Goal: Information Seeking & Learning: Learn about a topic

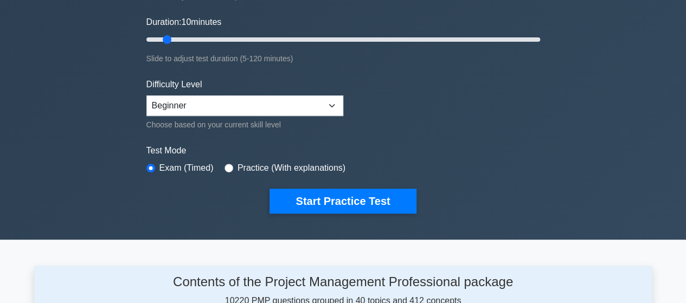
scroll to position [226, 0]
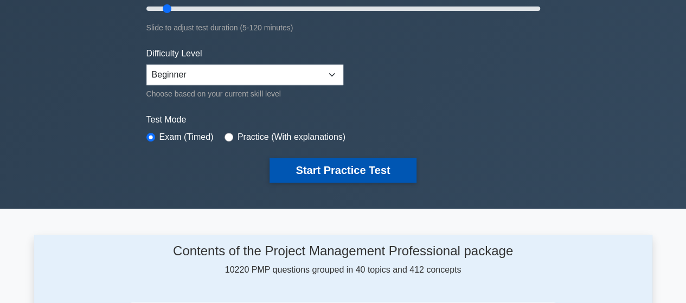
click at [327, 166] on button "Start Practice Test" at bounding box center [343, 170] width 147 height 25
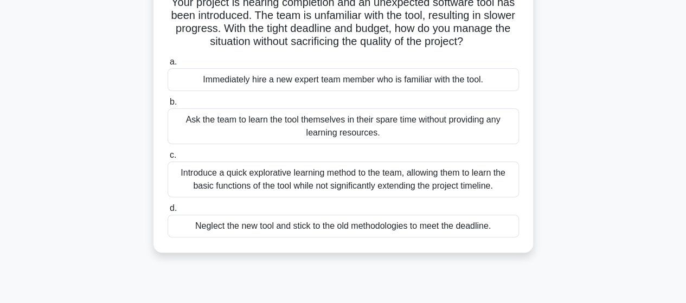
scroll to position [95, 0]
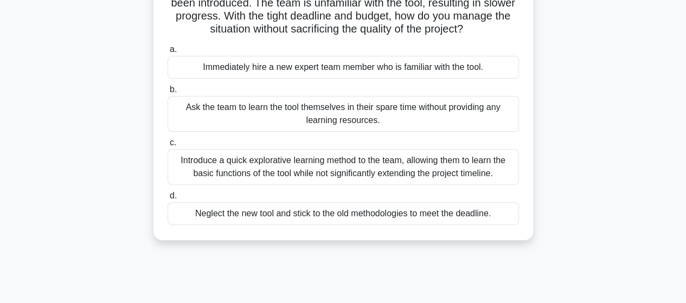
click at [368, 169] on div "Introduce a quick explorative learning method to the team, allowing them to lea…" at bounding box center [344, 167] width 352 height 36
click at [168, 147] on input "c. Introduce a quick explorative learning method to the team, allowing them to …" at bounding box center [168, 142] width 0 height 7
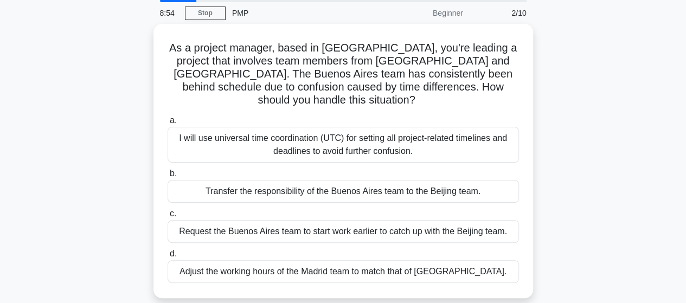
scroll to position [40, 0]
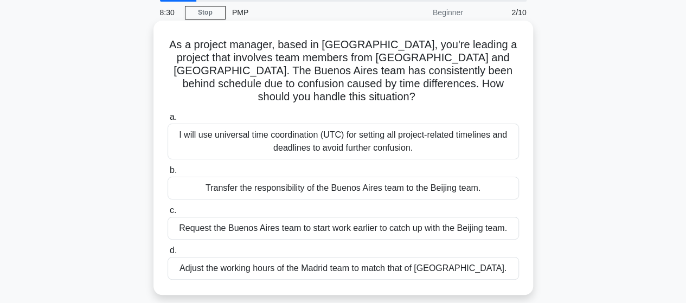
click at [356, 131] on div "I will use universal time coordination (UTC) for setting all project-related ti…" at bounding box center [344, 142] width 352 height 36
click at [168, 121] on input "a. I will use universal time coordination (UTC) for setting all project-related…" at bounding box center [168, 117] width 0 height 7
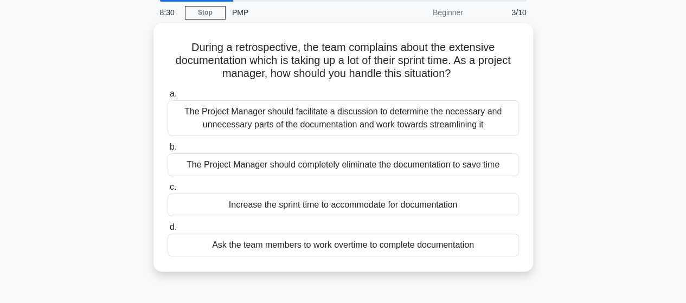
scroll to position [0, 0]
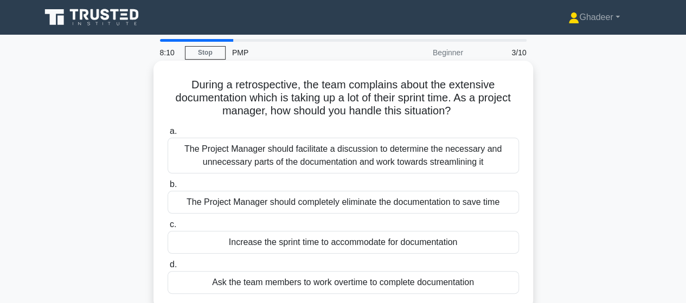
click at [411, 164] on div "The Project Manager should facilitate a discussion to determine the necessary a…" at bounding box center [344, 156] width 352 height 36
click at [168, 135] on input "a. The Project Manager should facilitate a discussion to determine the necessar…" at bounding box center [168, 131] width 0 height 7
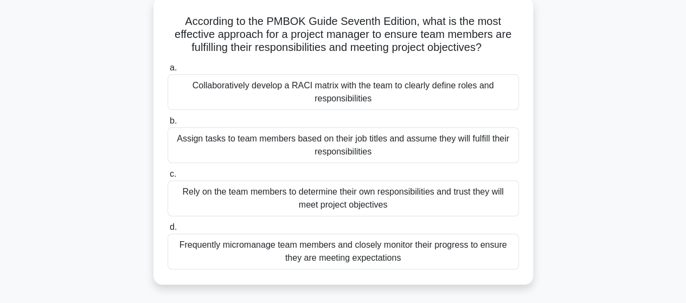
scroll to position [68, 0]
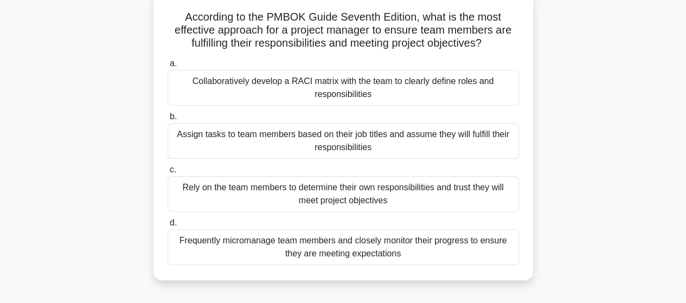
click at [357, 86] on div "Collaboratively develop a RACI matrix with the team to clearly define roles and…" at bounding box center [344, 88] width 352 height 36
click at [168, 67] on input "a. Collaboratively develop a RACI matrix with the team to clearly define roles …" at bounding box center [168, 63] width 0 height 7
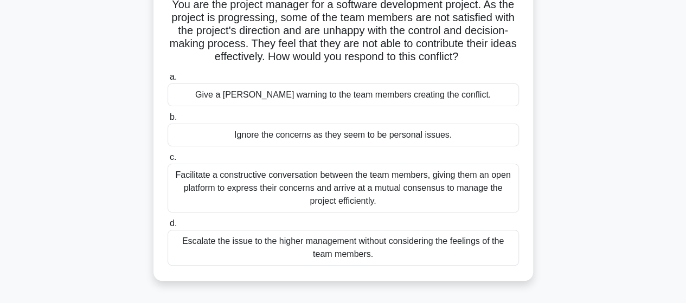
scroll to position [86, 0]
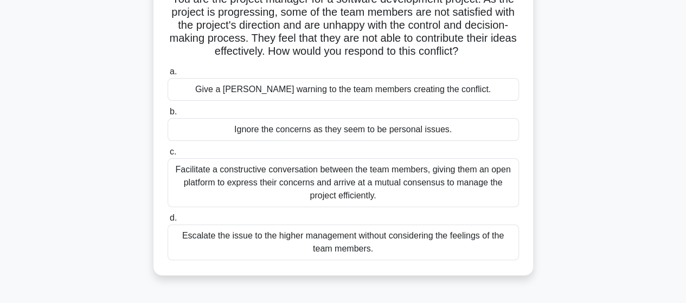
click at [371, 172] on div "Facilitate a constructive conversation between the team members, giving them an…" at bounding box center [344, 182] width 352 height 49
click at [168, 156] on input "c. Facilitate a constructive conversation between the team members, giving them…" at bounding box center [168, 152] width 0 height 7
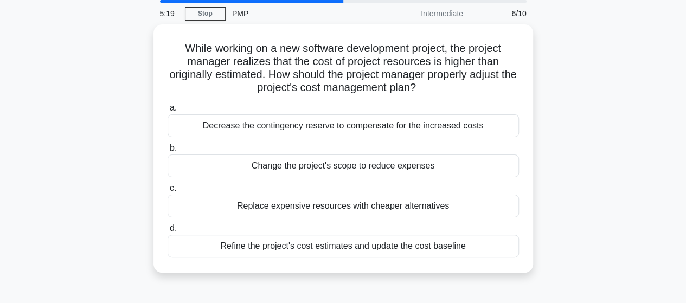
scroll to position [41, 0]
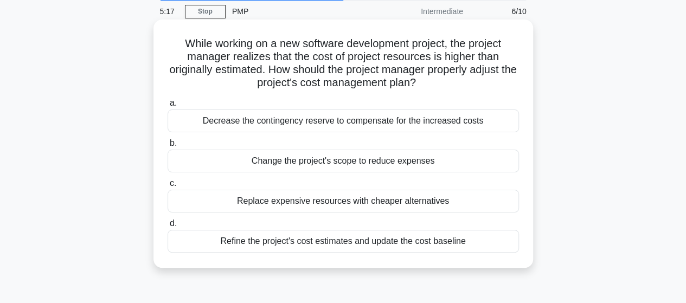
click at [384, 245] on div "Refine the project's cost estimates and update the cost baseline" at bounding box center [344, 241] width 352 height 23
click at [168, 227] on input "d. Refine the project's cost estimates and update the cost baseline" at bounding box center [168, 223] width 0 height 7
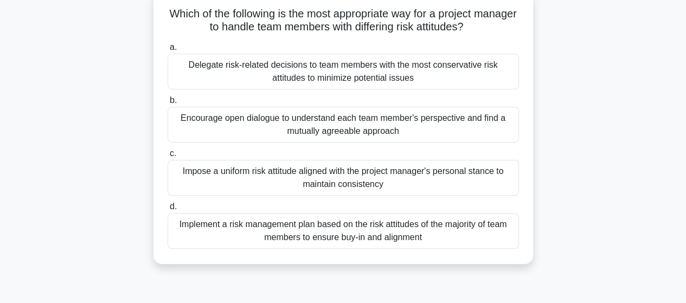
scroll to position [83, 0]
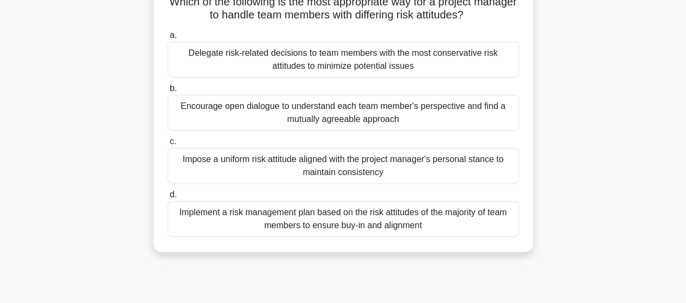
click at [431, 225] on div "Implement a risk management plan based on the risk attitudes of the majority of…" at bounding box center [344, 219] width 352 height 36
click at [168, 199] on input "d. Implement a risk management plan based on the risk attitudes of the majority…" at bounding box center [168, 195] width 0 height 7
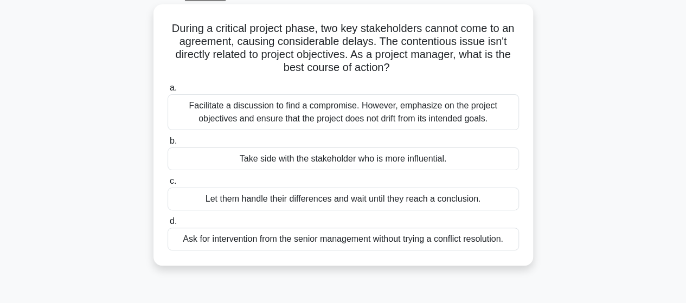
scroll to position [60, 0]
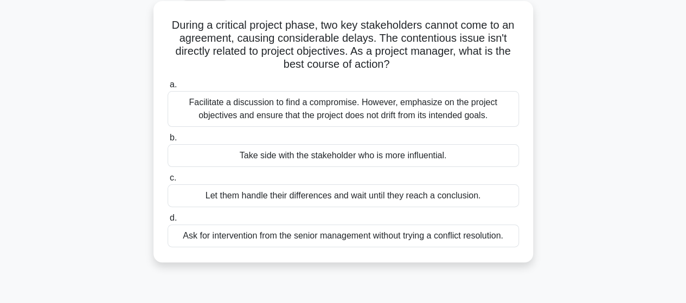
click at [403, 107] on div "Facilitate a discussion to find a compromise. However, emphasize on the project…" at bounding box center [344, 109] width 352 height 36
click at [168, 88] on input "a. Facilitate a discussion to find a compromise. However, emphasize on the proj…" at bounding box center [168, 84] width 0 height 7
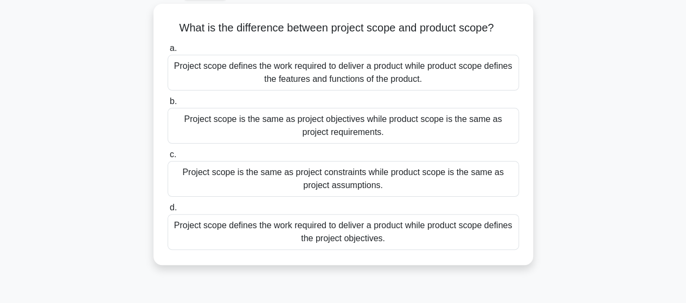
scroll to position [0, 0]
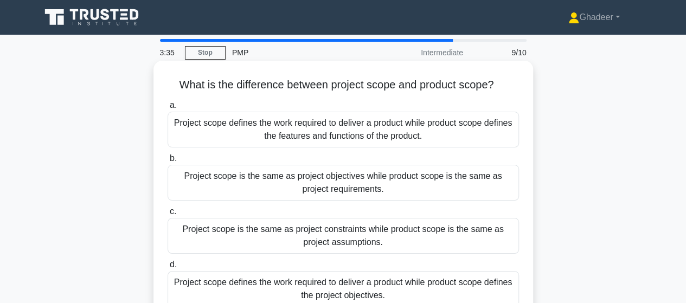
click at [321, 130] on div "Project scope defines the work required to deliver a product while product scop…" at bounding box center [344, 130] width 352 height 36
click at [168, 109] on input "a. Project scope defines the work required to deliver a product while product s…" at bounding box center [168, 105] width 0 height 7
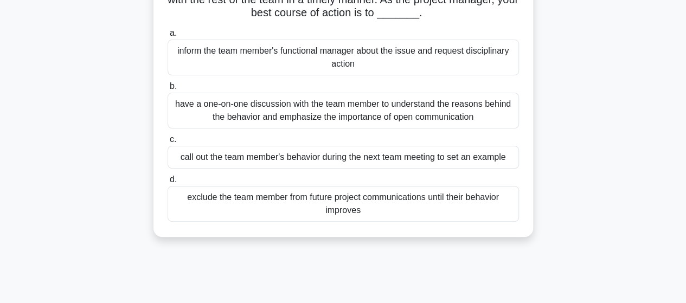
scroll to position [103, 0]
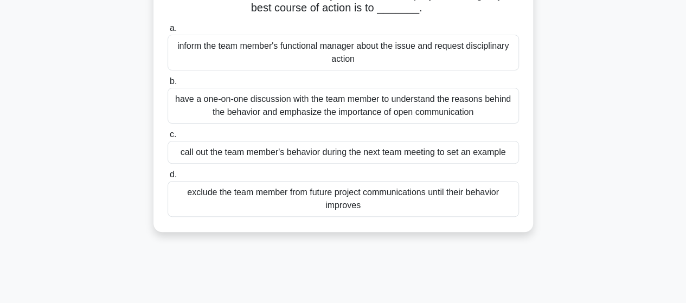
click at [375, 113] on div "have a one-on-one discussion with the team member to understand the reasons beh…" at bounding box center [344, 106] width 352 height 36
click at [168, 85] on input "b. have a one-on-one discussion with the team member to understand the reasons …" at bounding box center [168, 81] width 0 height 7
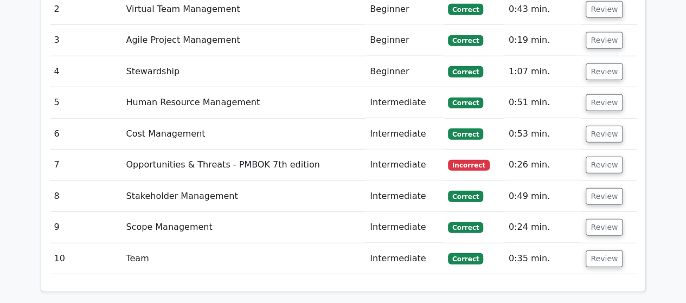
scroll to position [1348, 0]
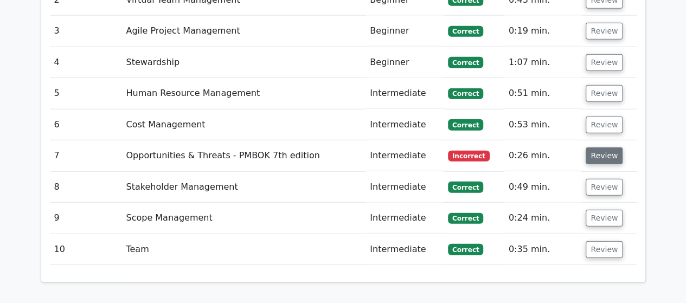
click at [597, 148] on button "Review" at bounding box center [604, 156] width 37 height 17
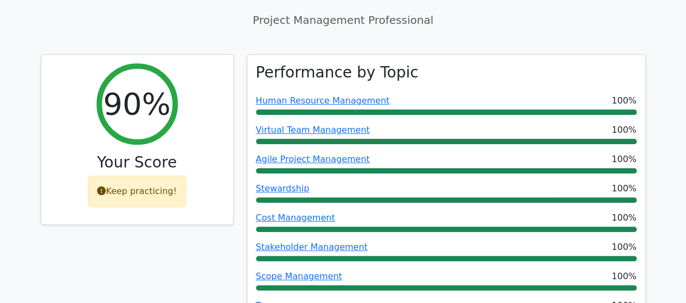
scroll to position [0, 0]
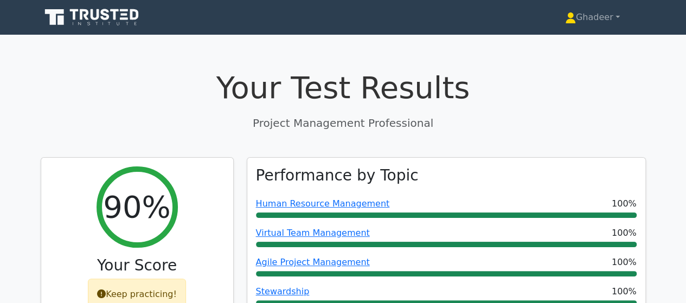
click at [94, 19] on icon at bounding box center [95, 14] width 9 height 11
